Goal: Task Accomplishment & Management: Manage account settings

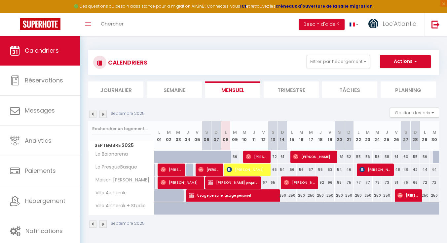
click at [238, 172] on span "[PERSON_NAME]" at bounding box center [248, 169] width 42 height 13
select select "OK"
select select "0"
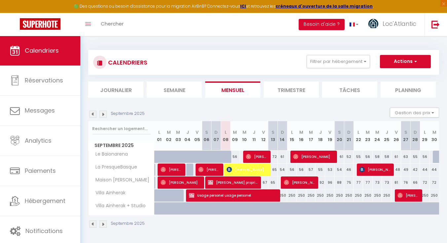
select select "1"
select select
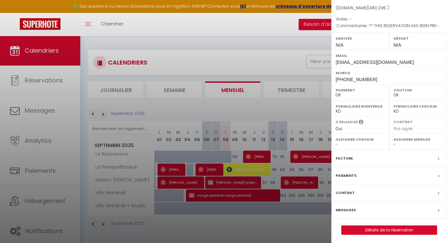
scroll to position [63, 0]
click at [352, 228] on link "Détails de la réservation" at bounding box center [389, 230] width 95 height 9
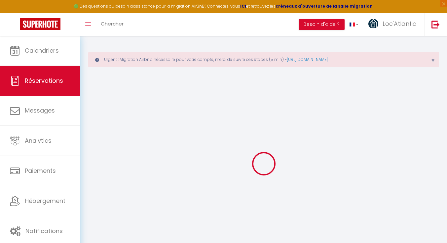
select select
checkbox input "false"
select select
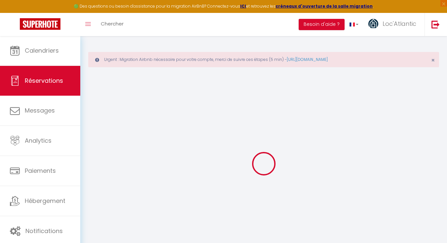
checkbox input "false"
type textarea "** THIS RESERVATION HAS BEEN PRE-PAID ** Reservation has a cancellation grace p…"
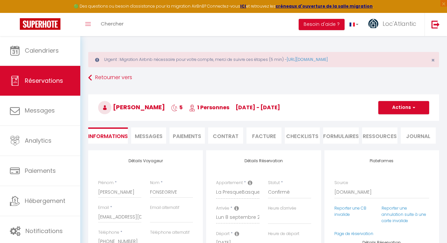
click at [189, 135] on li "Paiements" at bounding box center [187, 135] width 35 height 16
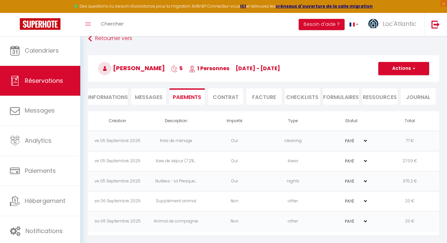
scroll to position [41, 0]
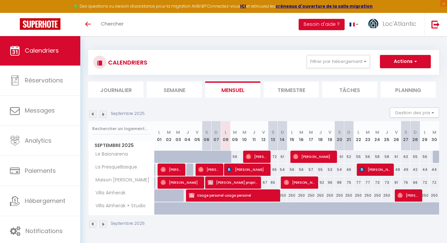
select select
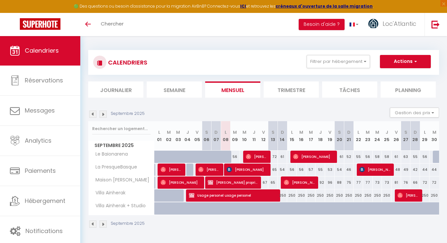
select select
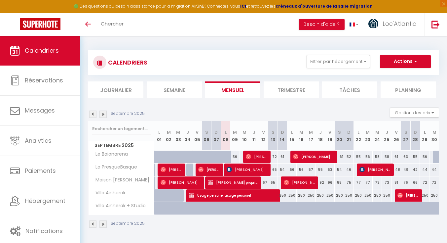
select select
click at [376, 168] on span "[PERSON_NAME]" at bounding box center [376, 169] width 32 height 13
select select "OK"
select select "KO"
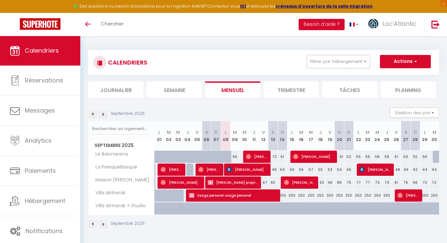
select select "0"
select select "1"
select select
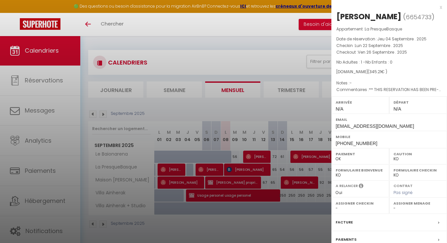
click at [351, 16] on div "[PERSON_NAME]" at bounding box center [368, 16] width 65 height 11
copy div "Christine"
click at [282, 146] on div at bounding box center [223, 121] width 447 height 243
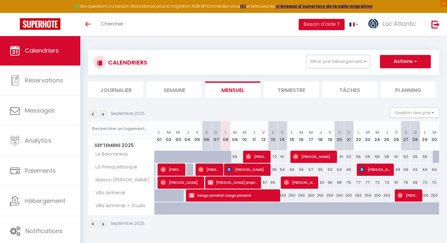
click at [373, 166] on span "[PERSON_NAME]" at bounding box center [376, 169] width 32 height 13
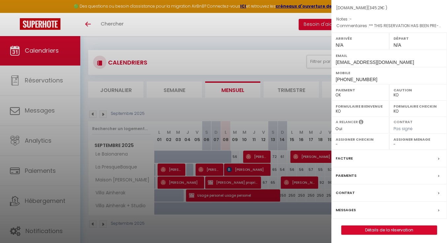
scroll to position [63, 0]
click at [364, 230] on link "Détails de la réservation" at bounding box center [389, 230] width 95 height 9
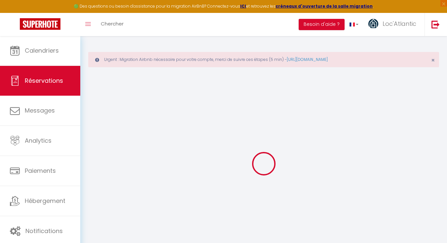
type input "Christine"
type input "Garbay"
type input "cgarba.785815@guest.booking.com"
type input "+33650537293"
select select "FR"
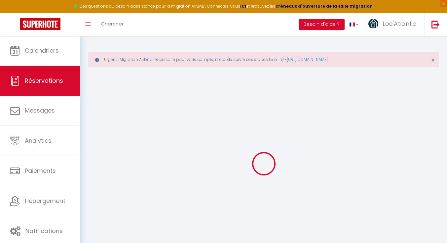
type input "49.08"
type input "4.83"
select select "12546"
select select "1"
select select
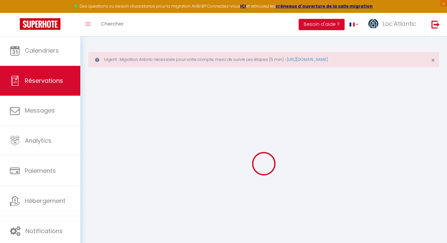
select select
type input "1"
select select "12"
select select
type input "250.2"
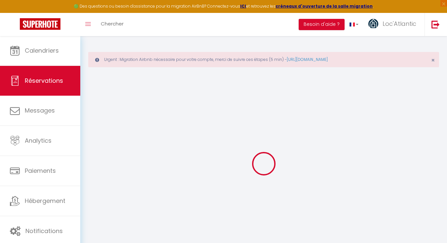
checkbox input "false"
type input "0"
select select "2"
type input "50"
type input "0"
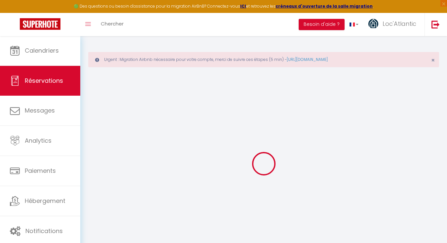
type input "0"
select select
select select "14"
checkbox input "false"
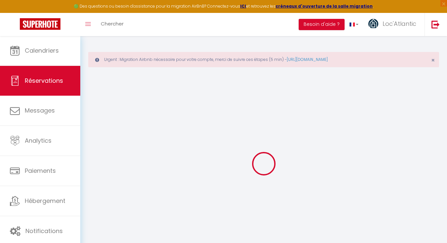
select select
checkbox input "false"
select select
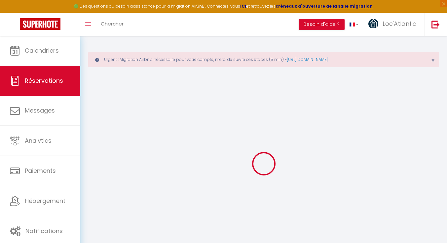
checkbox input "false"
select select
checkbox input "false"
type textarea "** THIS RESERVATION HAS BEEN PRE-PAID ** Bjr est ce que mon chien de taille moy…"
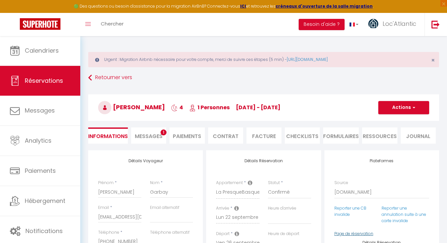
type input "77"
type input "18.01"
select select
checkbox input "false"
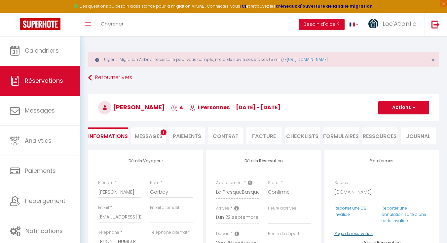
select select
click at [158, 139] on span "Messages" at bounding box center [149, 136] width 28 height 8
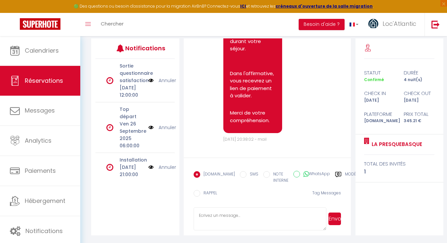
scroll to position [1612, 0]
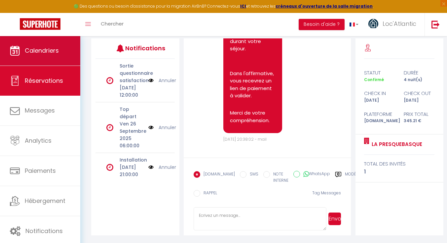
click at [26, 49] on span "Calendriers" at bounding box center [42, 50] width 34 height 8
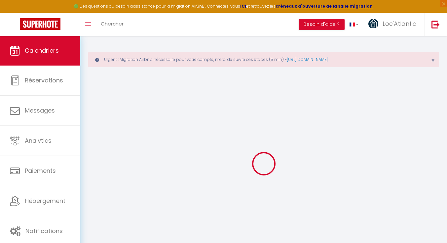
select select
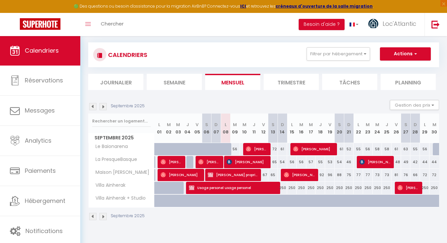
scroll to position [36, 0]
click at [261, 146] on span "[PERSON_NAME]" at bounding box center [257, 148] width 22 height 13
select select "OK"
select select "0"
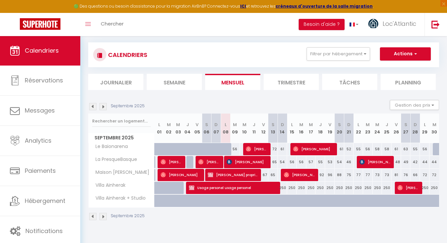
select select "0"
select select "1"
select select
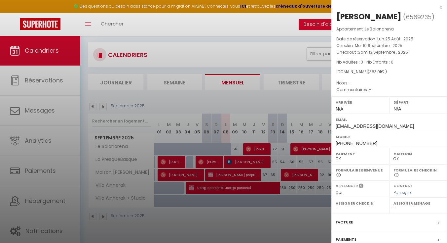
click at [262, 109] on div at bounding box center [223, 121] width 447 height 243
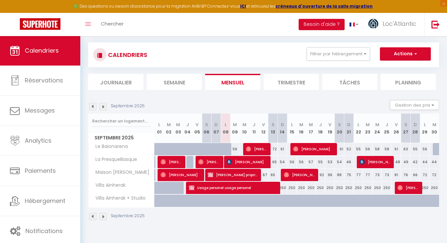
click at [226, 173] on span "[PERSON_NAME] propriétaire" at bounding box center [233, 174] width 51 height 13
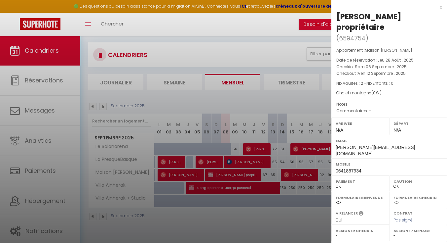
click at [254, 158] on div at bounding box center [223, 121] width 447 height 243
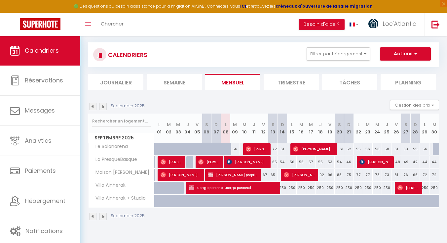
click at [302, 171] on span "[PERSON_NAME]" at bounding box center [300, 174] width 32 height 13
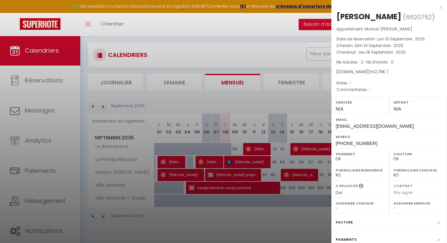
click at [349, 16] on div "[PERSON_NAME]" at bounding box center [368, 16] width 65 height 11
copy div "Angelique"
click at [193, 145] on div at bounding box center [223, 121] width 447 height 243
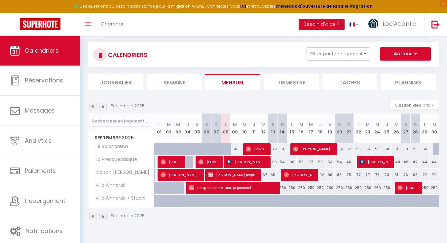
click at [410, 187] on span "[PERSON_NAME]" at bounding box center [409, 187] width 22 height 13
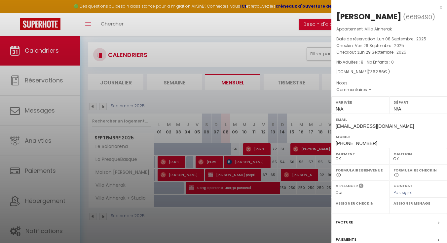
click at [345, 19] on div "[PERSON_NAME]" at bounding box center [368, 16] width 65 height 11
copy div "Angel"
